Goal: Information Seeking & Learning: Learn about a topic

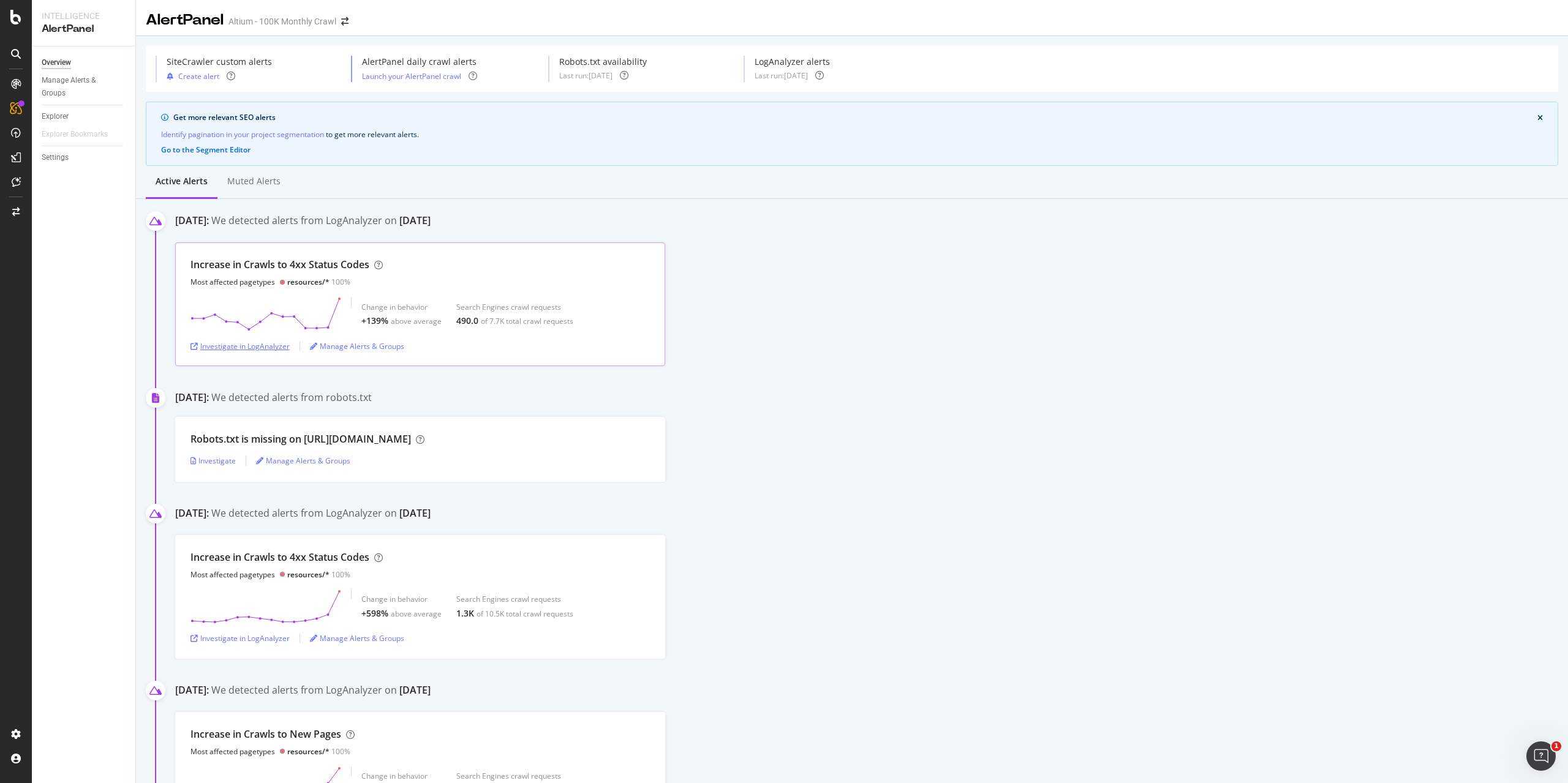
click at [256, 345] on div "Investigate in LogAnalyzer" at bounding box center [239, 346] width 99 height 10
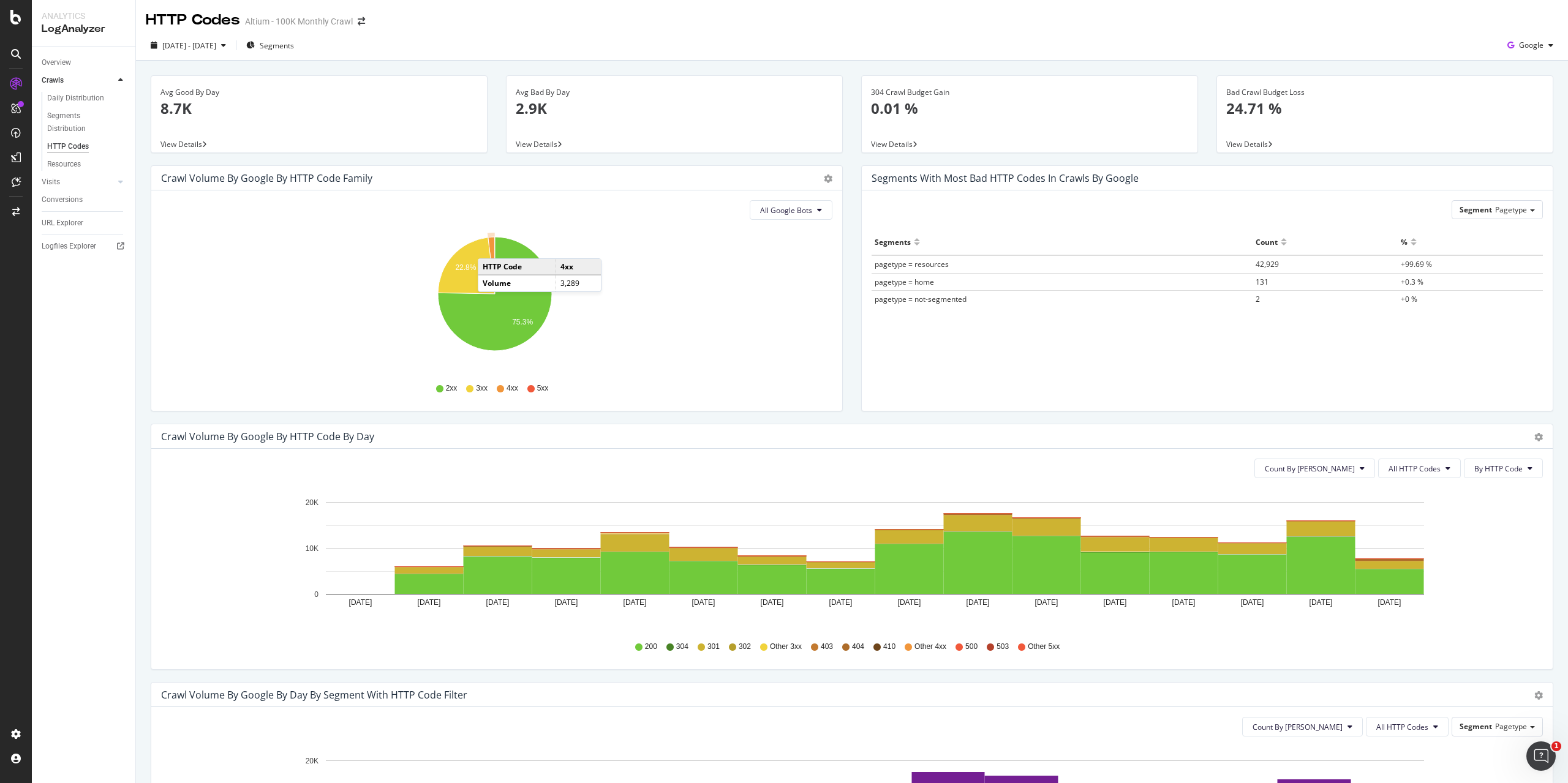
click at [490, 246] on icon "A chart." at bounding box center [491, 266] width 7 height 57
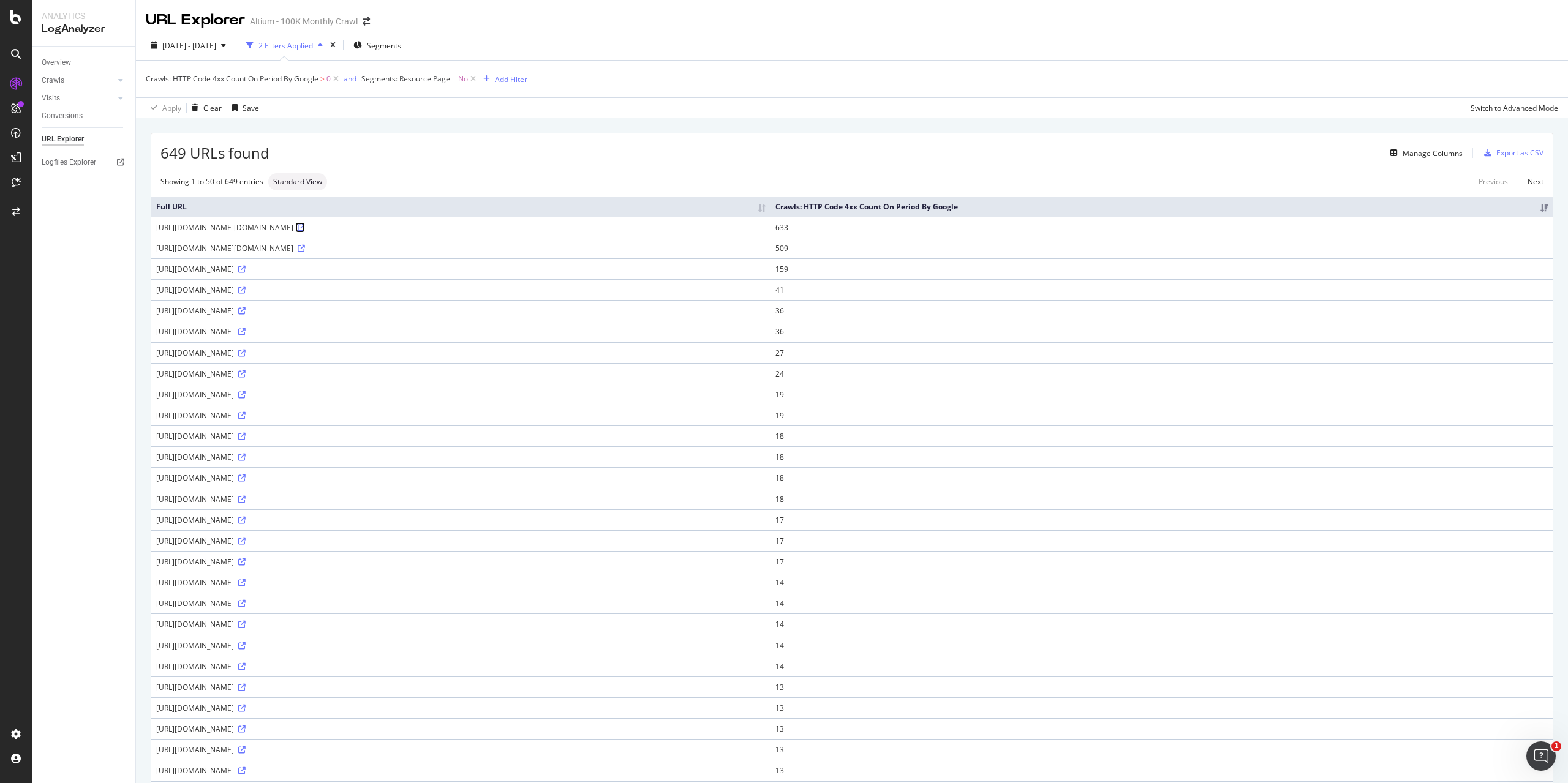
click at [305, 225] on icon at bounding box center [301, 228] width 8 height 8
